Goal: Information Seeking & Learning: Understand process/instructions

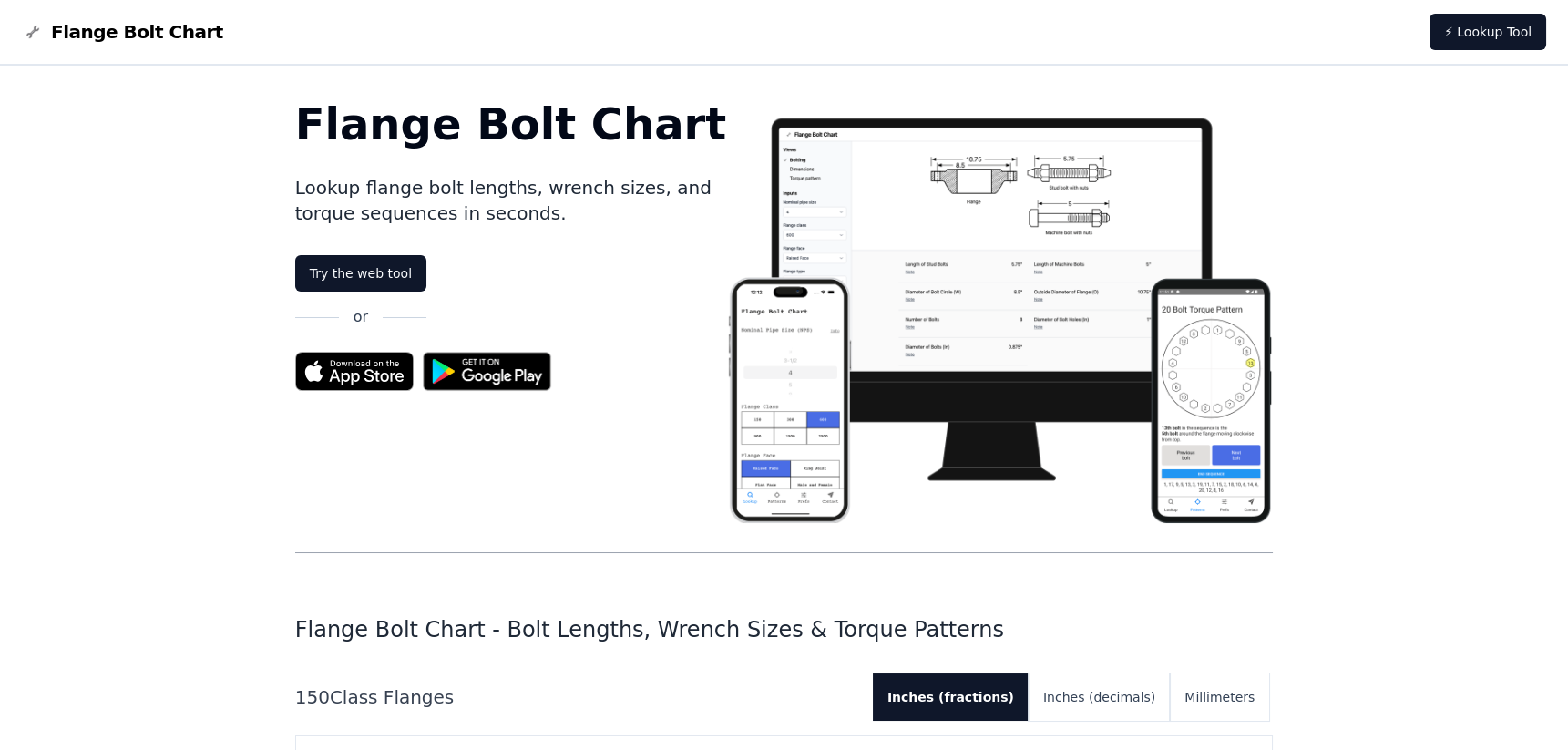
click at [1204, 379] on img at bounding box center [1000, 313] width 547 height 421
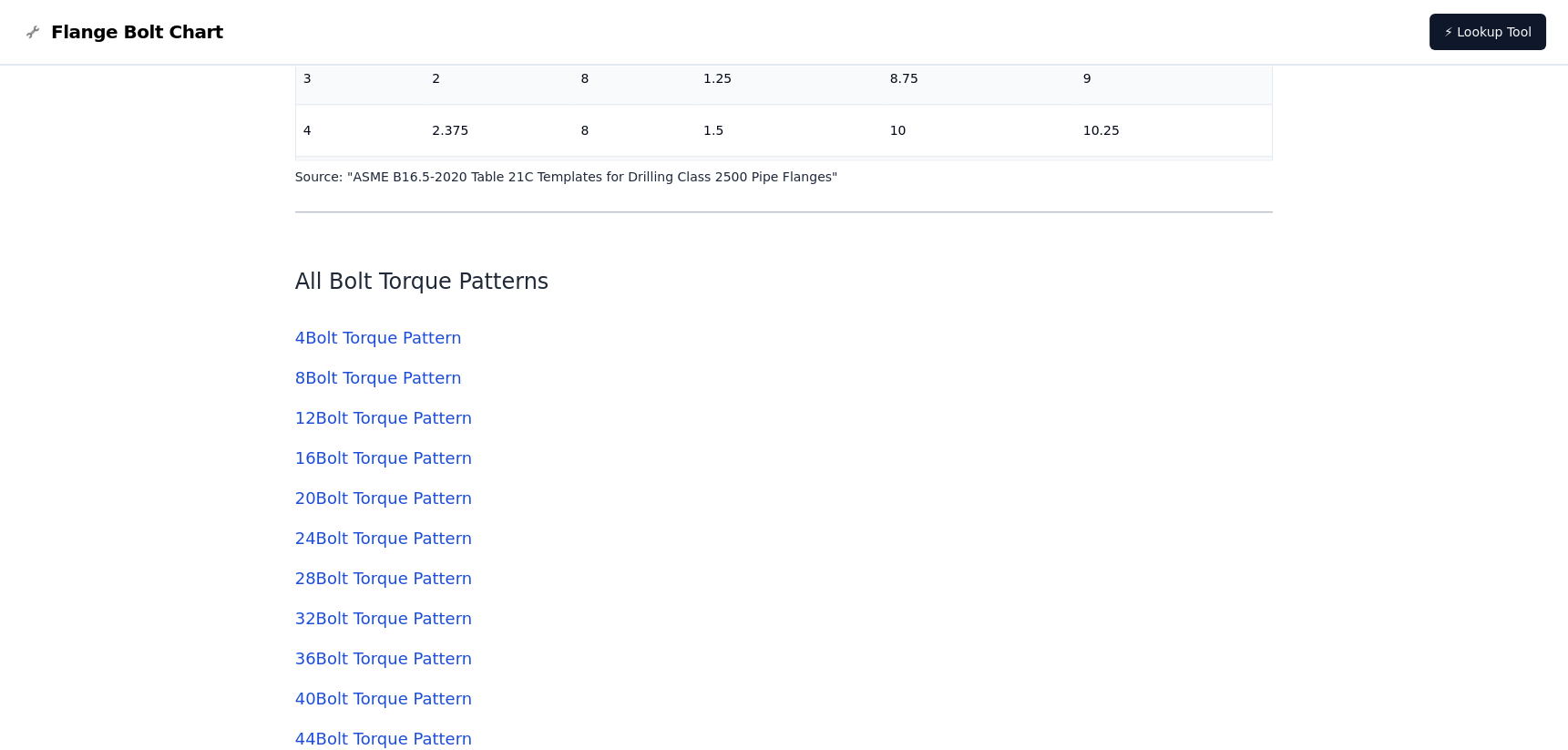
scroll to position [4921, 0]
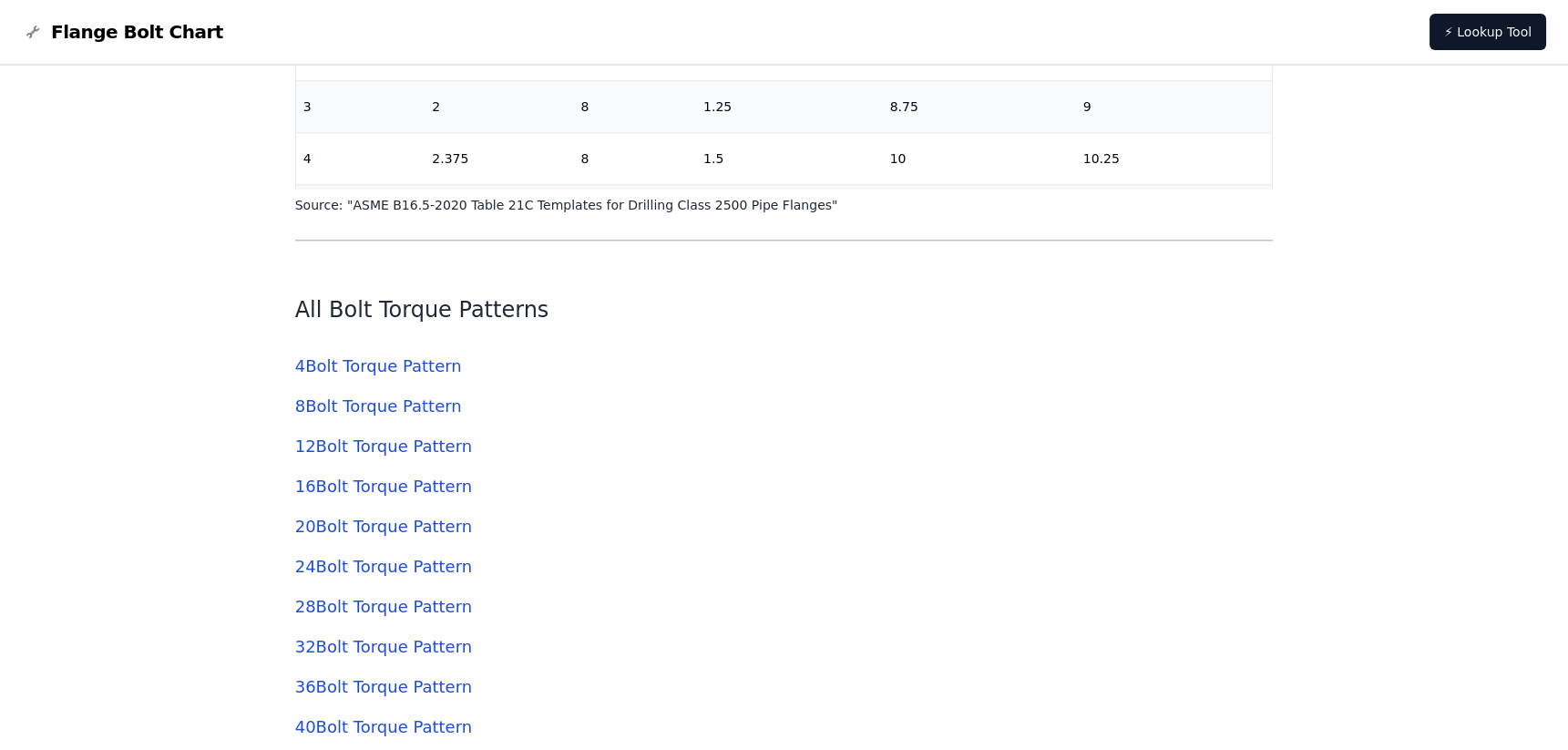
click at [380, 445] on link "12 Bolt Torque Pattern" at bounding box center [384, 446] width 177 height 20
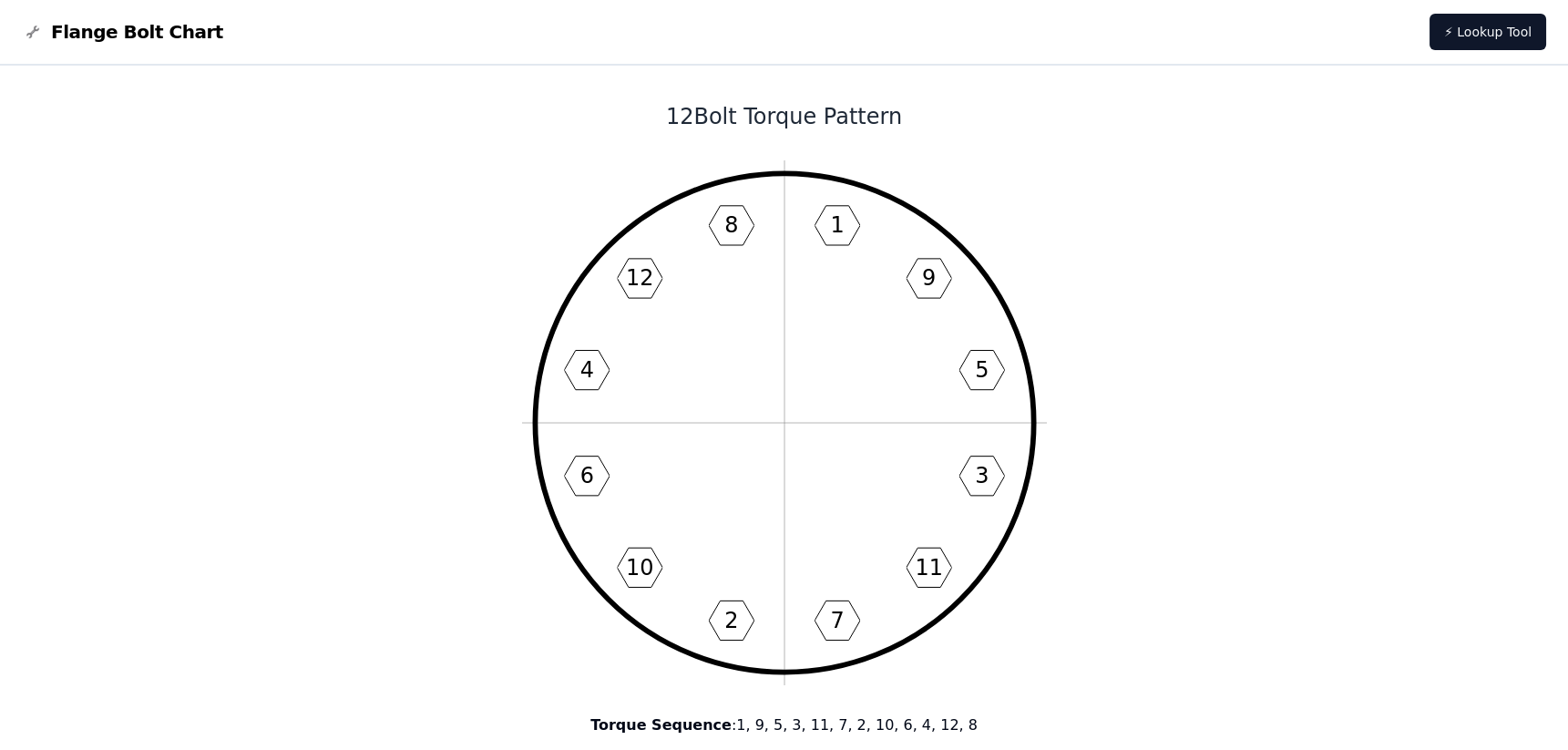
drag, startPoint x: 1139, startPoint y: 202, endPoint x: 1127, endPoint y: 222, distance: 23.3
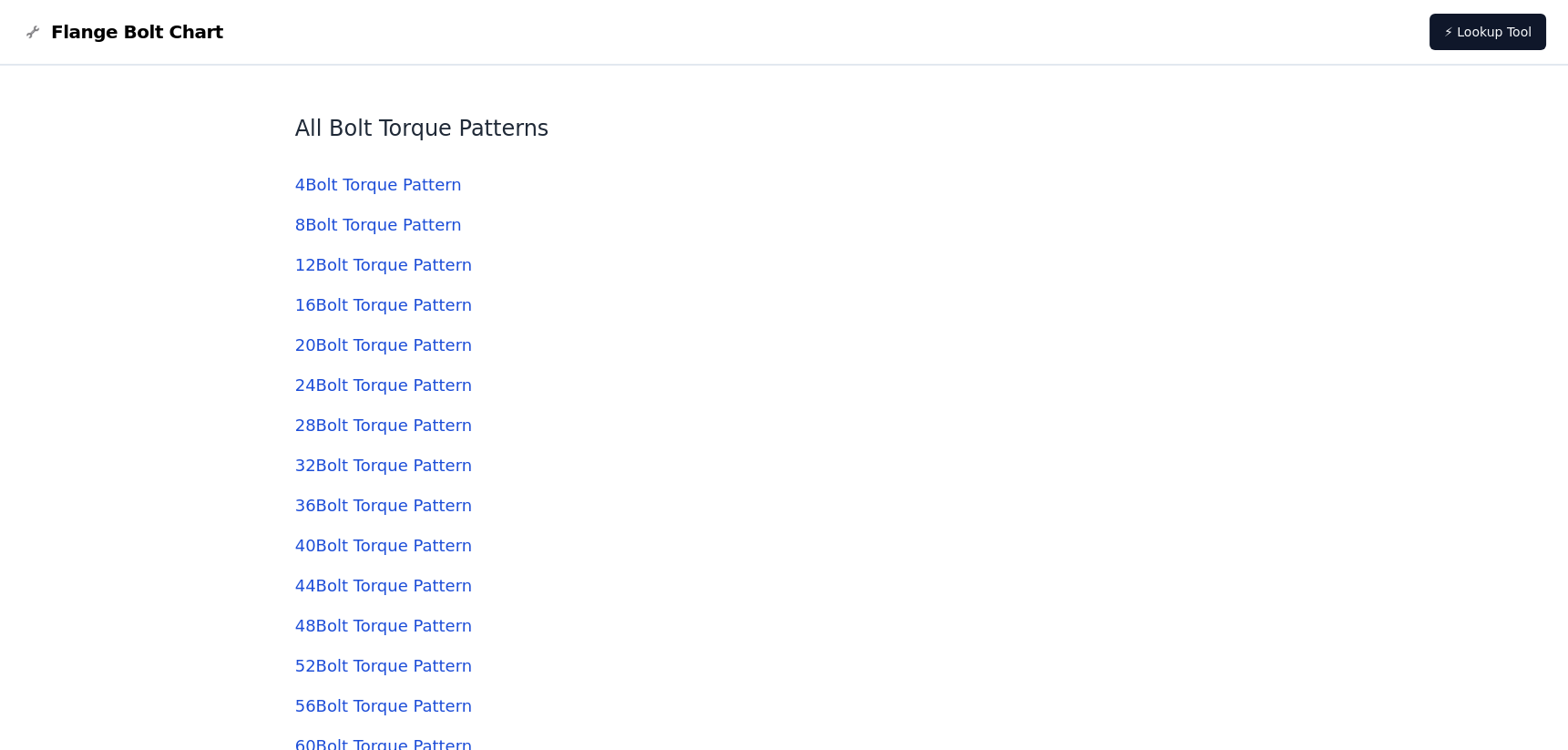
scroll to position [5104, 0]
click at [334, 265] on link "12 Bolt Torque Pattern" at bounding box center [384, 264] width 177 height 20
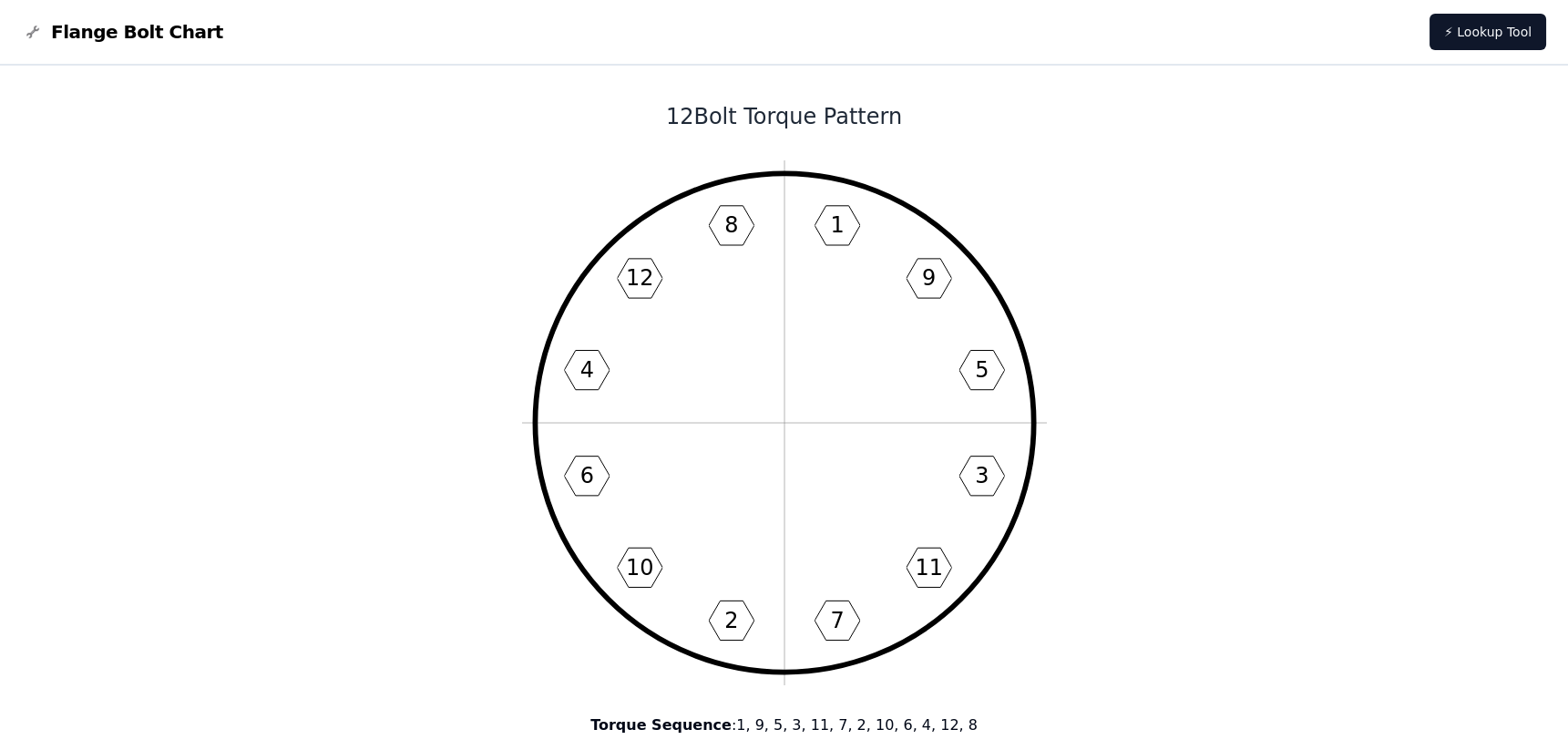
drag, startPoint x: 456, startPoint y: 568, endPoint x: 438, endPoint y: 561, distance: 19.3
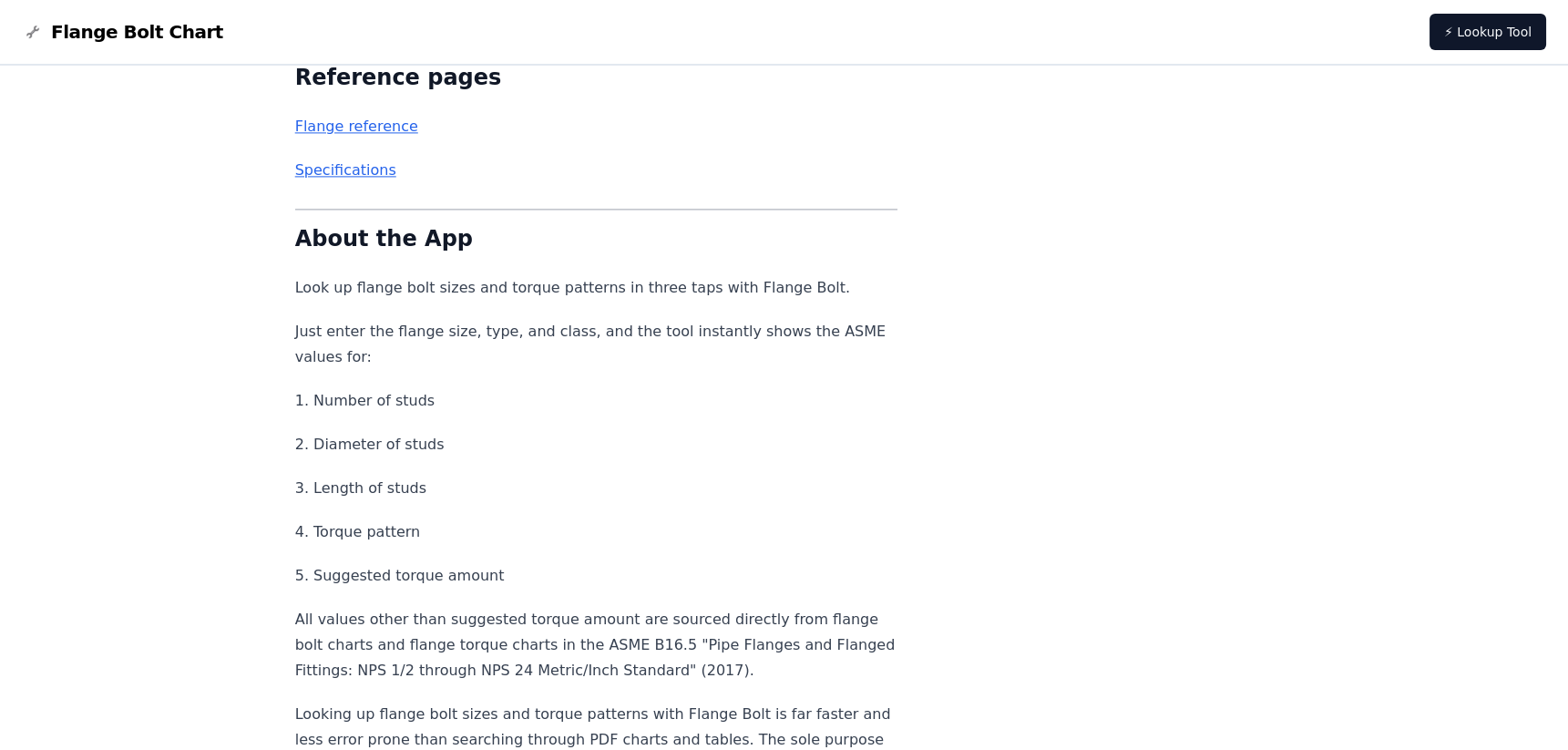
scroll to position [6562, 0]
